Goal: Transaction & Acquisition: Obtain resource

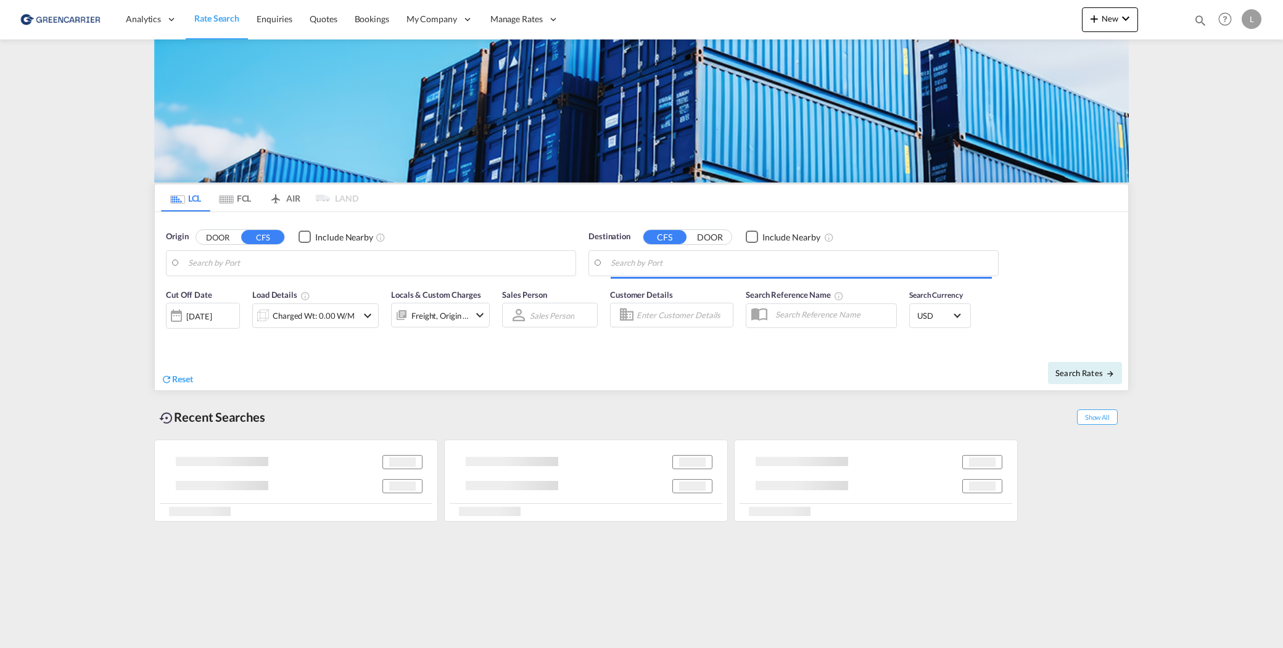
type input "[GEOGRAPHIC_DATA], NOOSL"
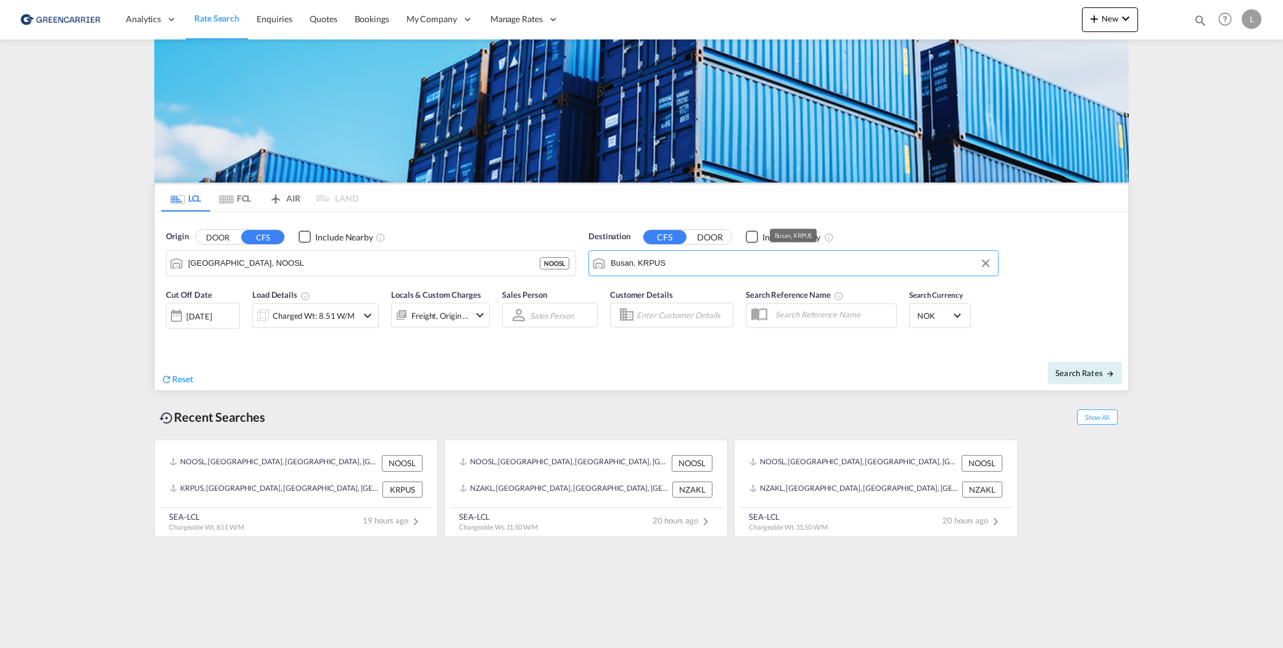
click at [720, 270] on input "Busan, KRPUS" at bounding box center [801, 263] width 381 height 19
click at [703, 291] on div "[GEOGRAPHIC_DATA] , SH [GEOGRAPHIC_DATA] [GEOGRAPHIC_DATA]" at bounding box center [706, 297] width 234 height 37
type input "[GEOGRAPHIC_DATA], SH, CNSHA"
click at [307, 315] on div "Charged Wt: 8.51 W/M" at bounding box center [314, 315] width 82 height 17
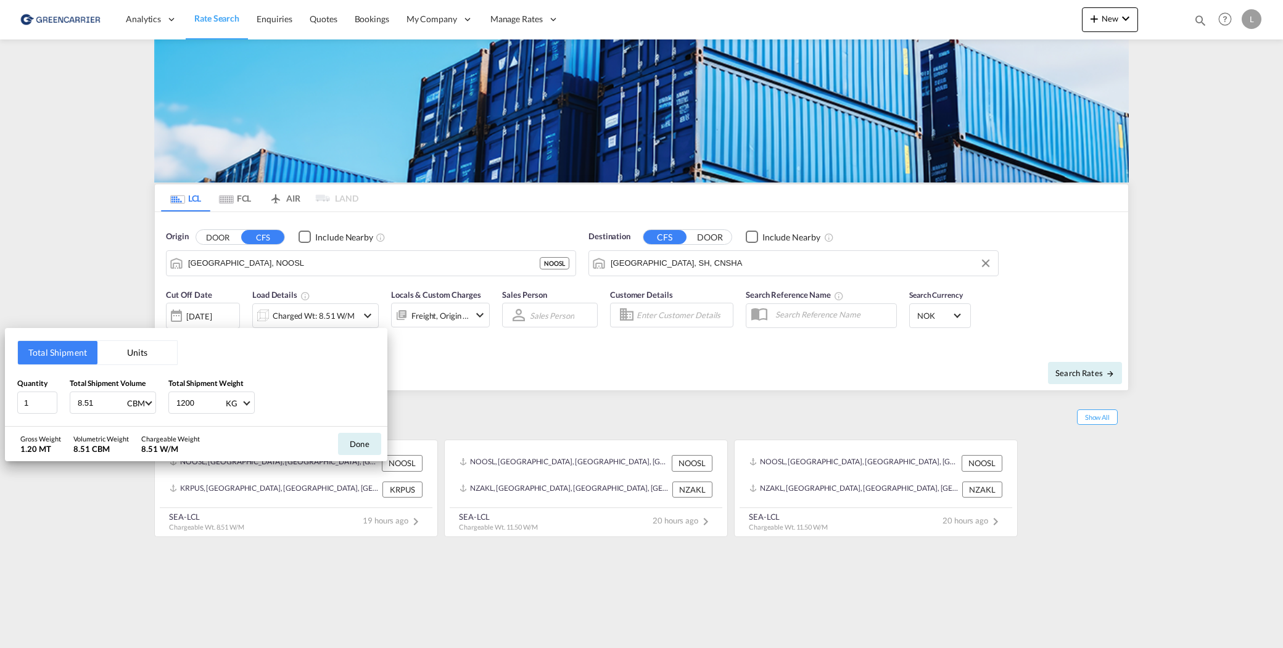
drag, startPoint x: 101, startPoint y: 403, endPoint x: -125, endPoint y: 386, distance: 227.0
click at [0, 386] on html "Analytics Reports Dashboard Rate Search Enquiries Quotes" at bounding box center [641, 324] width 1283 height 648
type input "6.369"
click at [343, 437] on button "Done" at bounding box center [359, 444] width 43 height 22
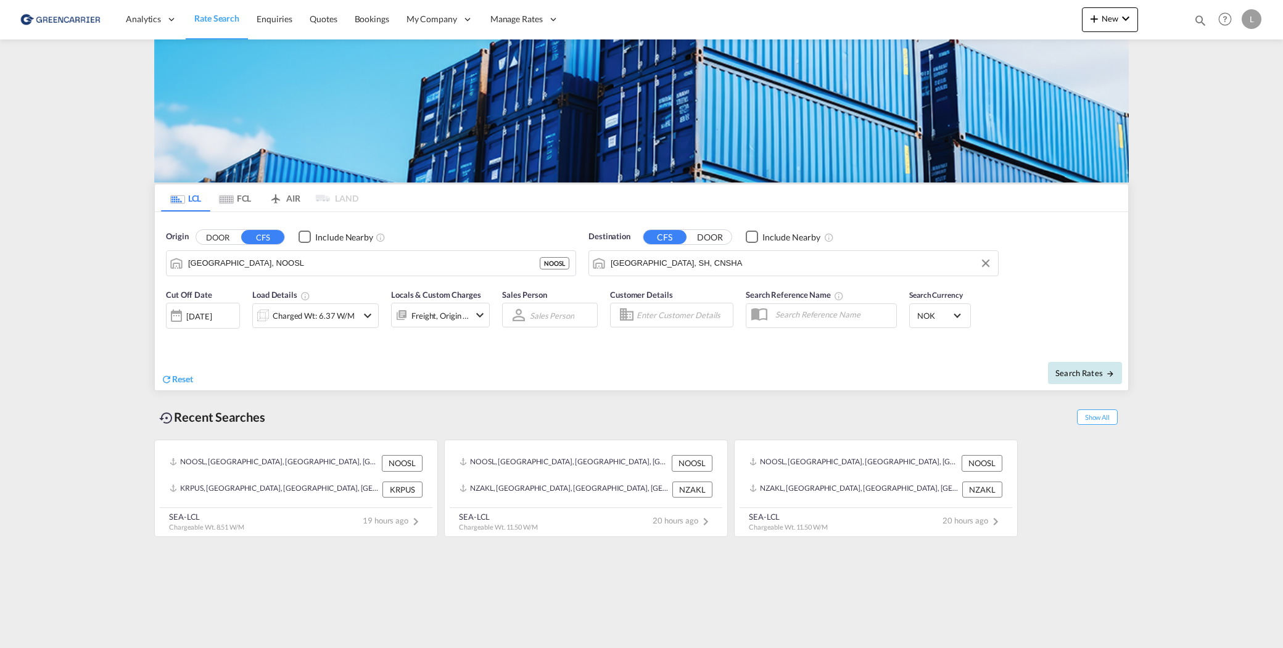
click at [1071, 369] on span "Search Rates" at bounding box center [1084, 373] width 59 height 10
type input "NOOSL to CNSHA / [DATE]"
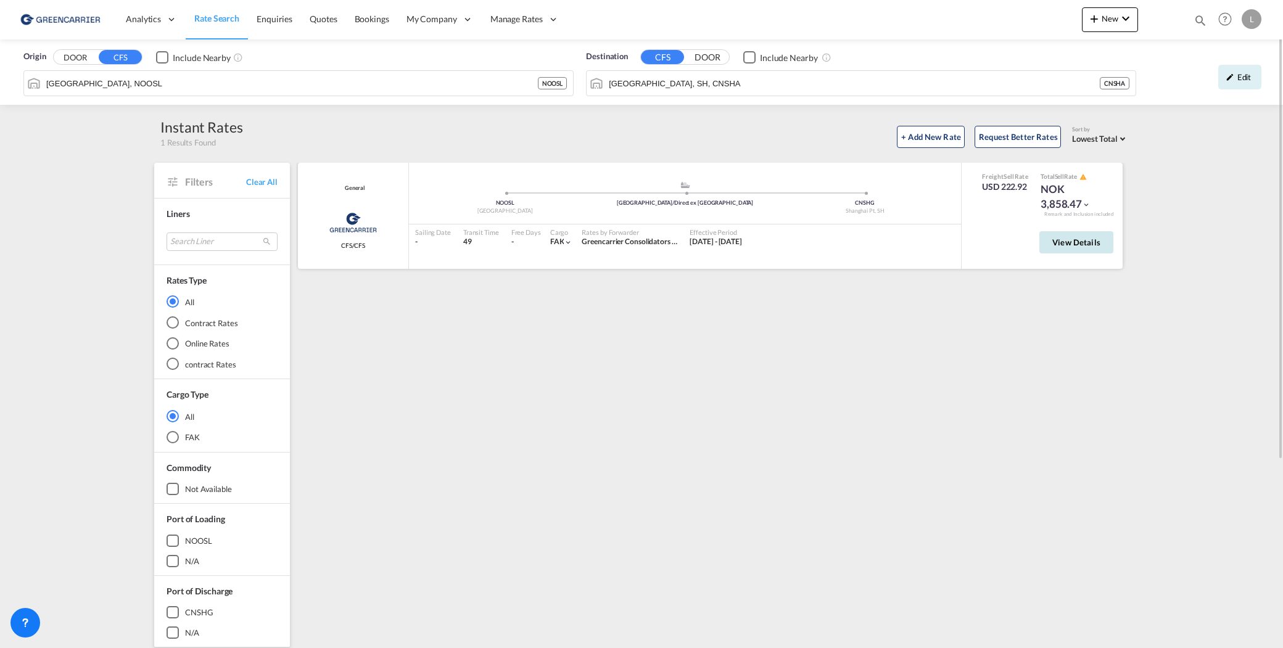
click at [1073, 245] on span "View Details" at bounding box center [1076, 242] width 48 height 10
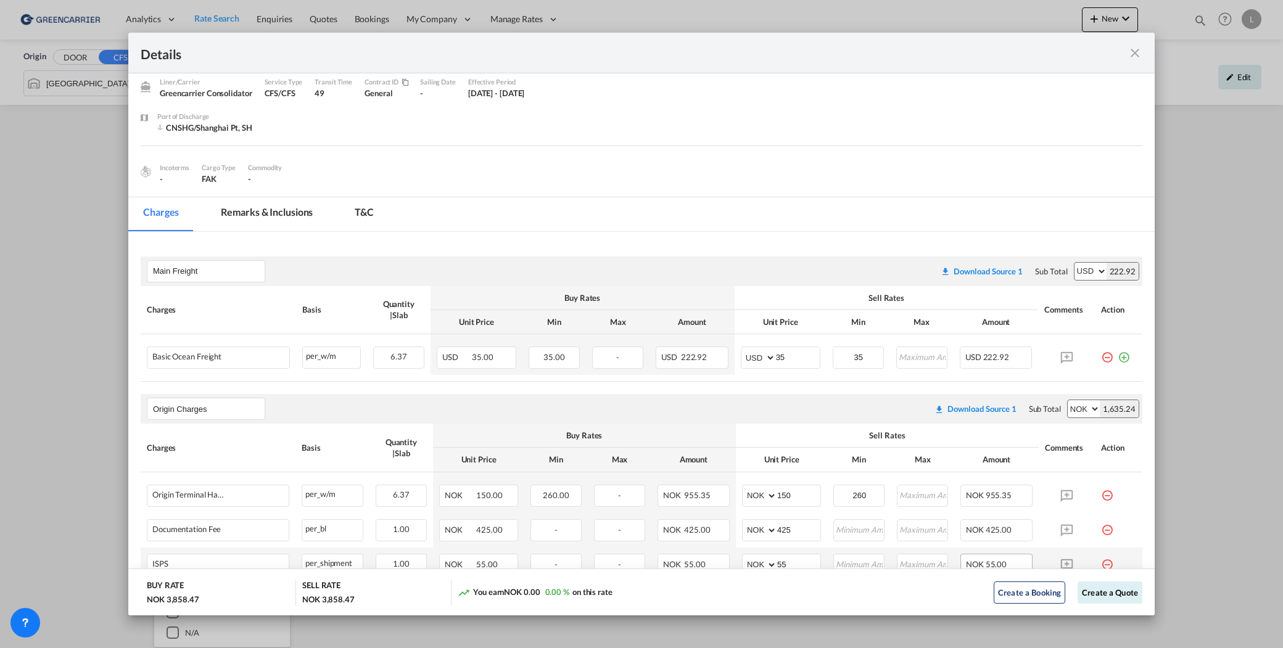
scroll to position [62, 0]
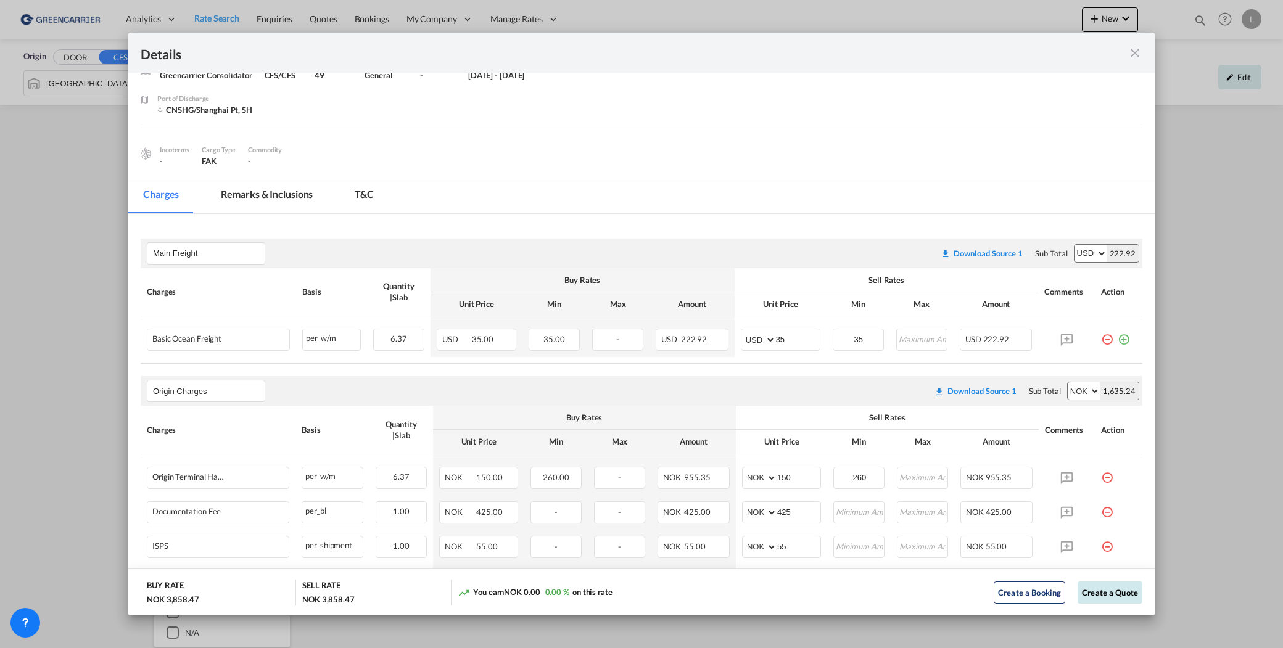
click at [1097, 590] on button "Create a Quote" at bounding box center [1110, 593] width 65 height 22
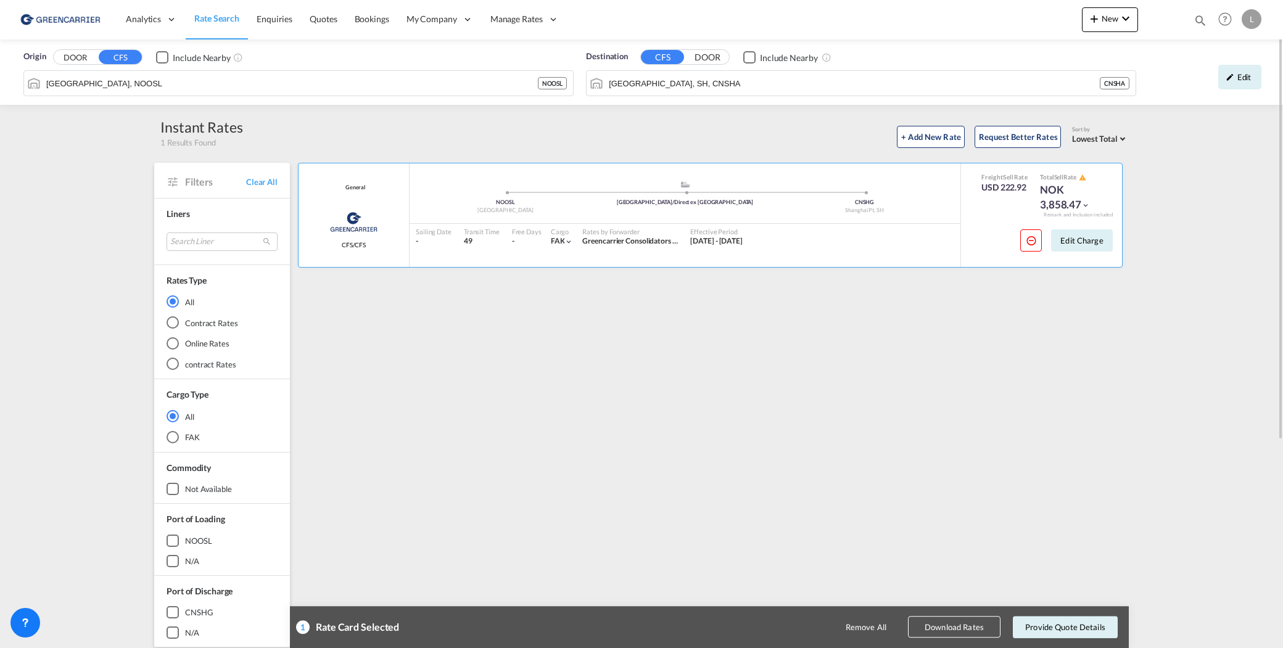
click at [969, 622] on button "Download Rates" at bounding box center [954, 628] width 93 height 22
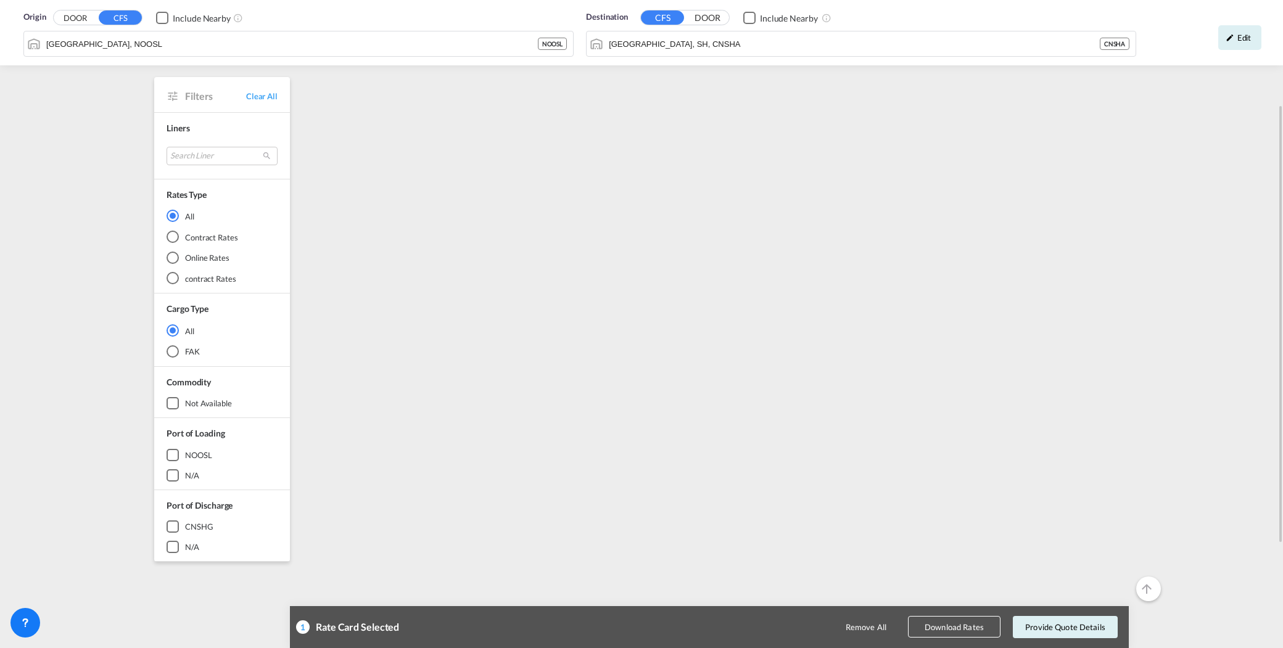
scroll to position [0, 0]
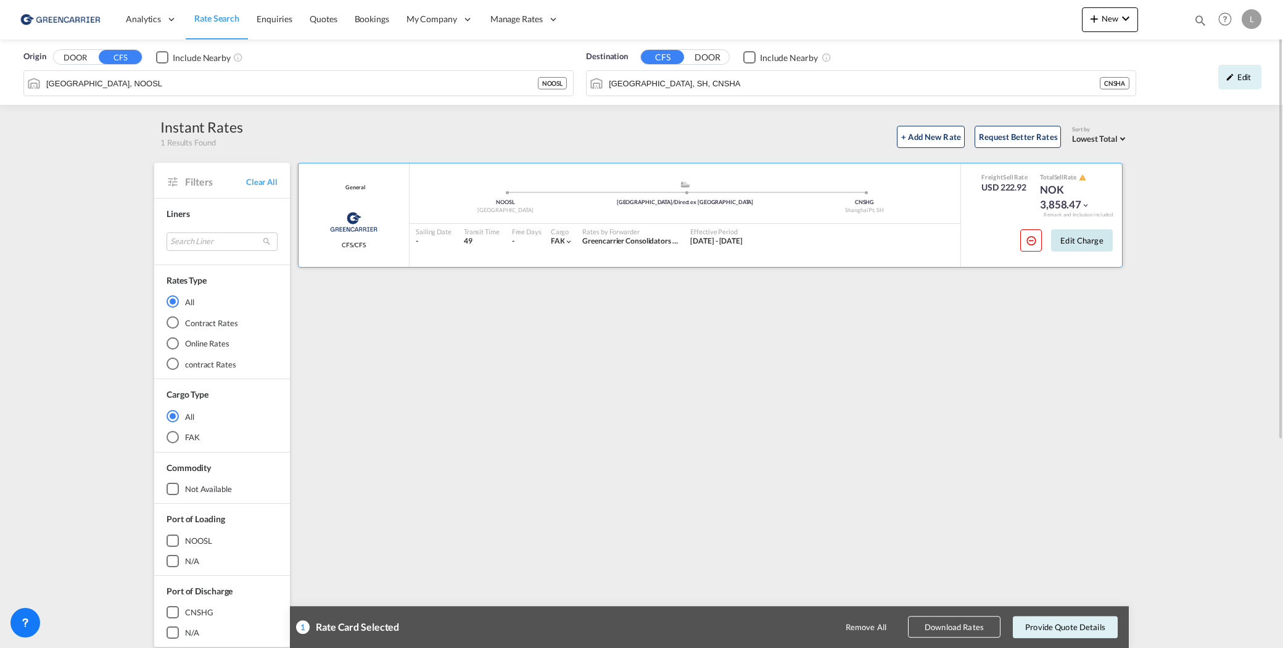
click at [1097, 241] on button "Edit Charge" at bounding box center [1082, 240] width 62 height 22
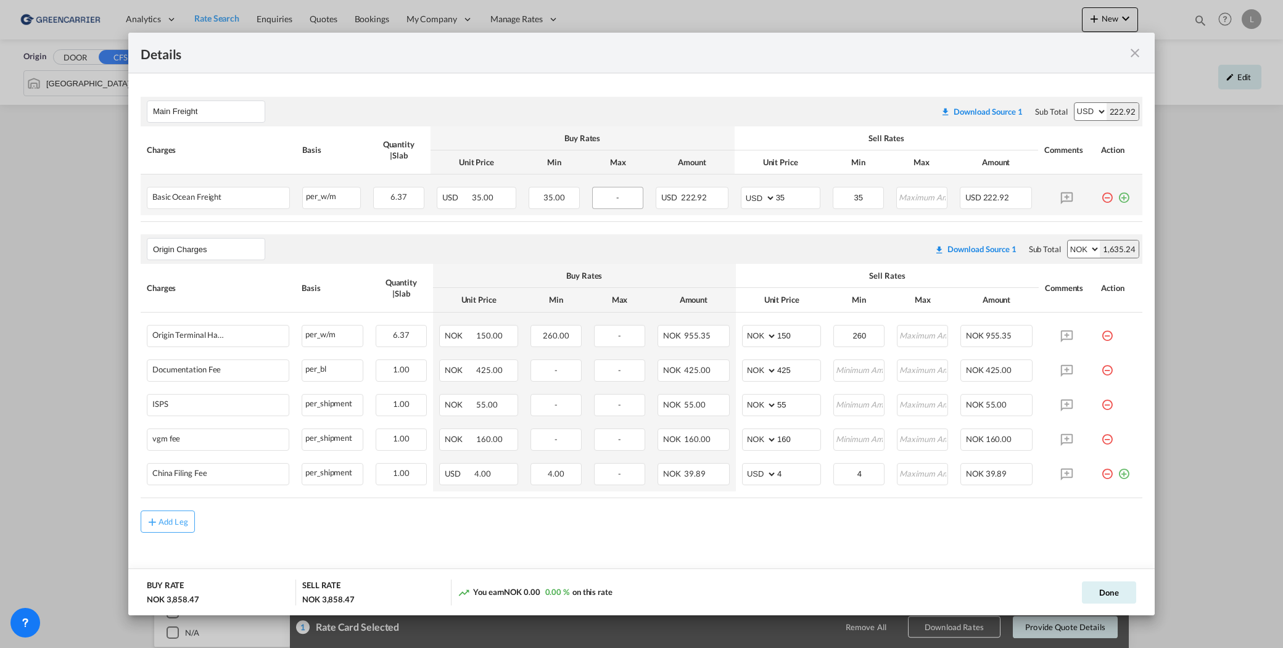
scroll to position [210, 0]
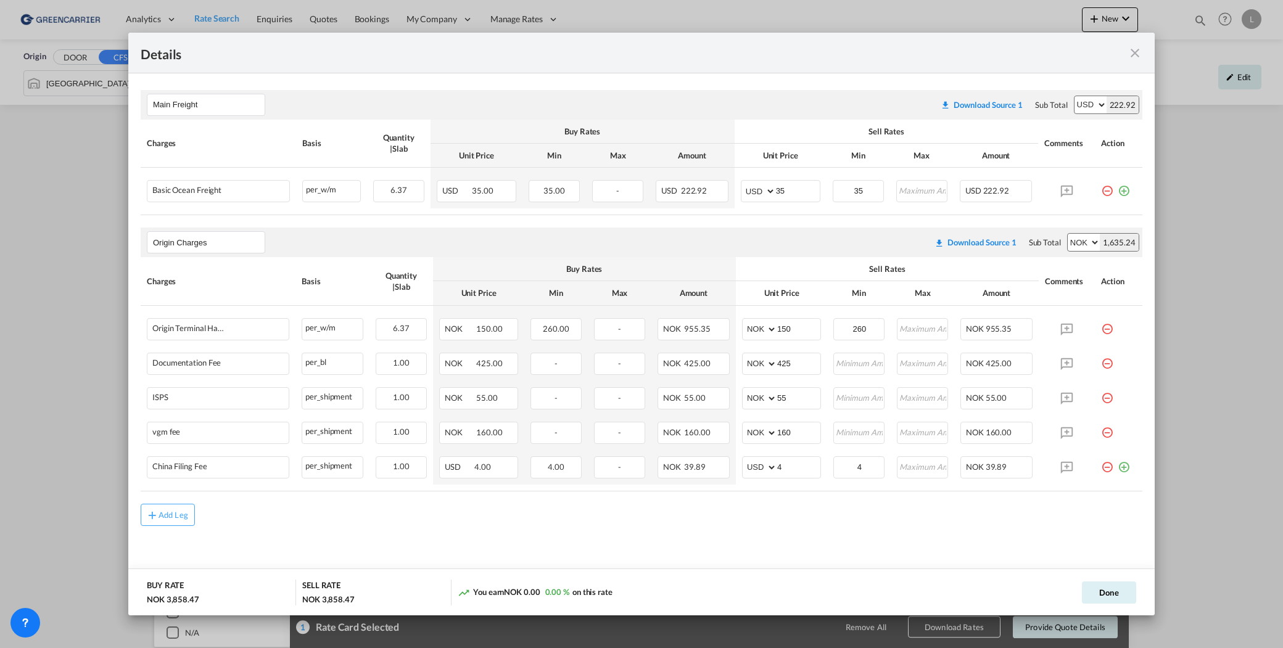
click at [1139, 51] on md-icon "icon-close fg-AAA8AD m-0 cursor" at bounding box center [1135, 53] width 15 height 15
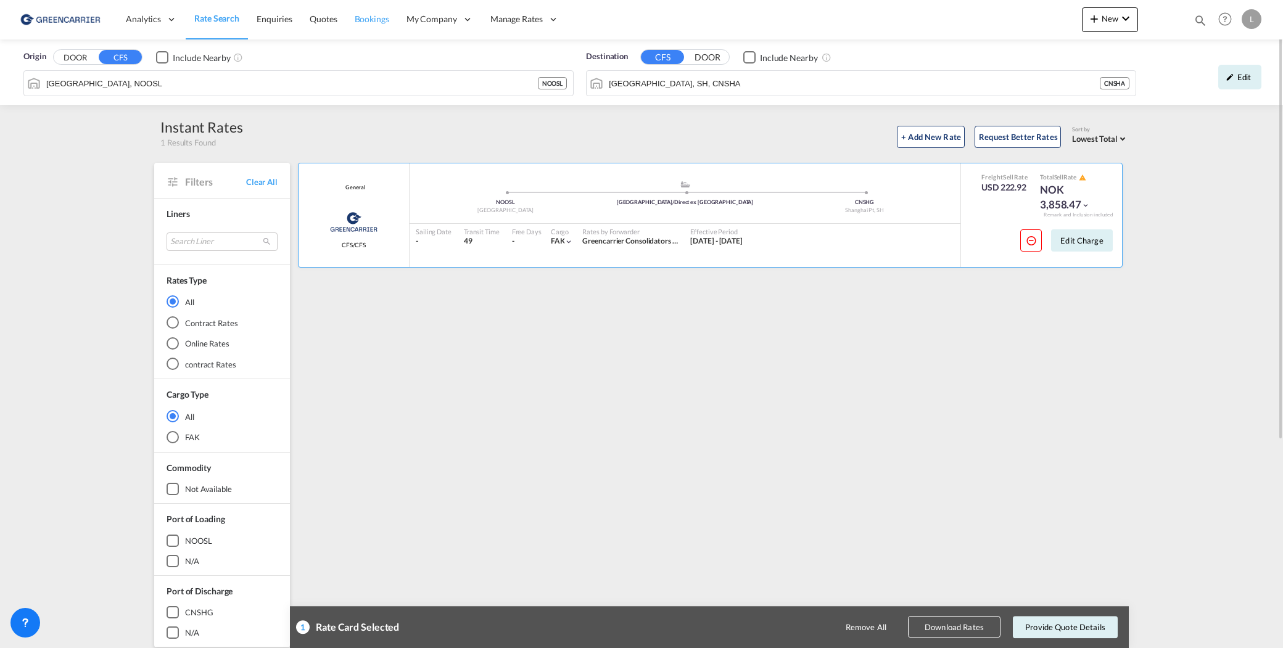
click at [373, 22] on span "Bookings" at bounding box center [372, 19] width 35 height 10
